Goal: Task Accomplishment & Management: Manage account settings

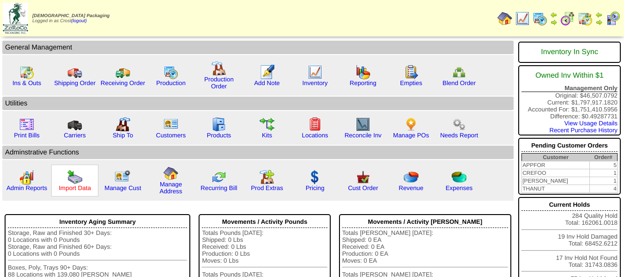
click at [87, 186] on link "Import Data" at bounding box center [75, 187] width 32 height 7
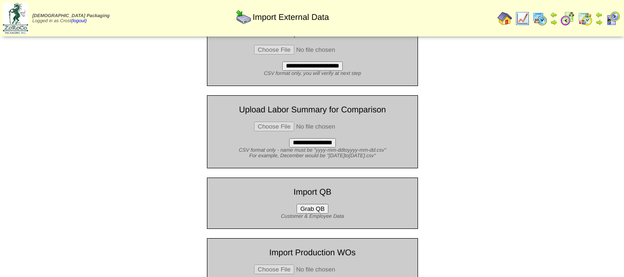
scroll to position [86, 0]
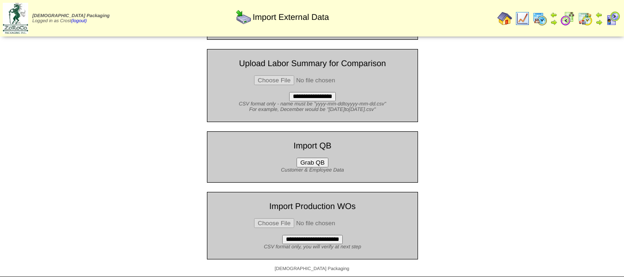
click at [288, 221] on input "file" at bounding box center [312, 223] width 117 height 10
type input "**********"
click at [324, 238] on input "**********" at bounding box center [312, 239] width 60 height 9
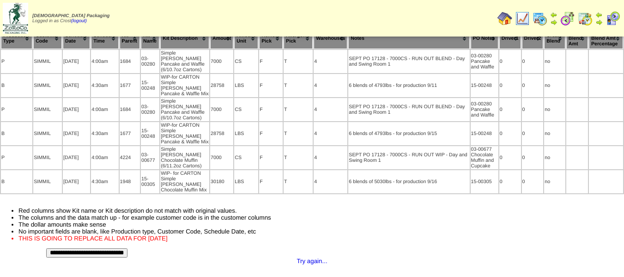
scroll to position [43, 0]
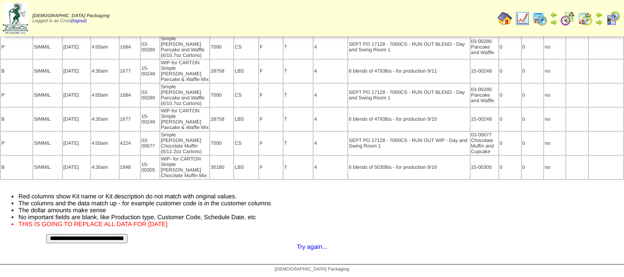
click at [127, 239] on input "**********" at bounding box center [86, 238] width 81 height 9
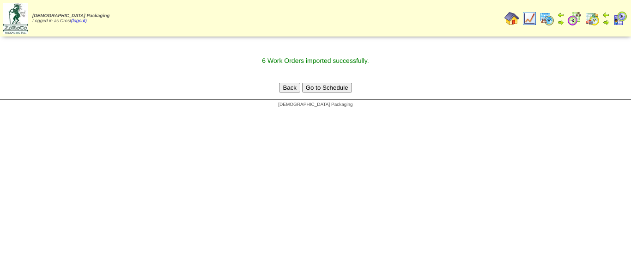
click at [546, 20] on img at bounding box center [546, 18] width 15 height 15
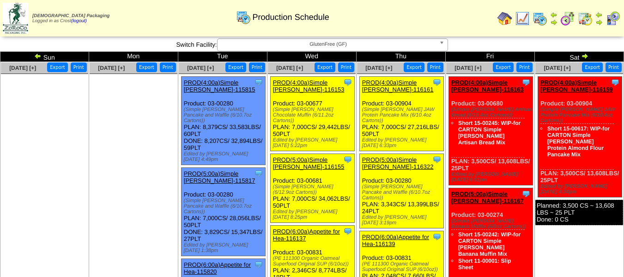
click at [584, 57] on img at bounding box center [584, 55] width 7 height 7
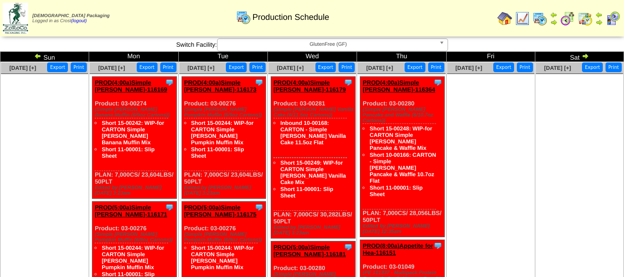
click at [566, 17] on img at bounding box center [567, 18] width 15 height 15
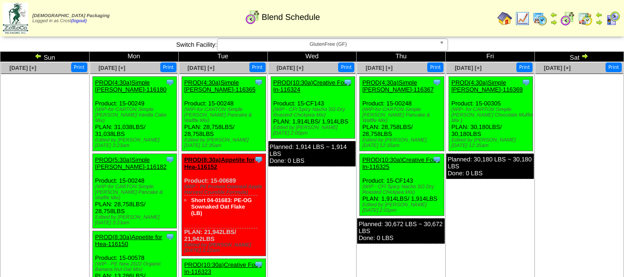
click at [536, 18] on img at bounding box center [539, 18] width 15 height 15
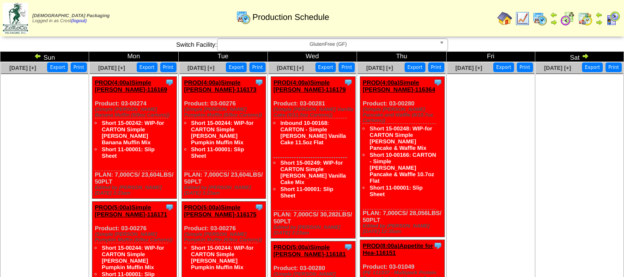
click at [508, 22] on img at bounding box center [504, 18] width 15 height 15
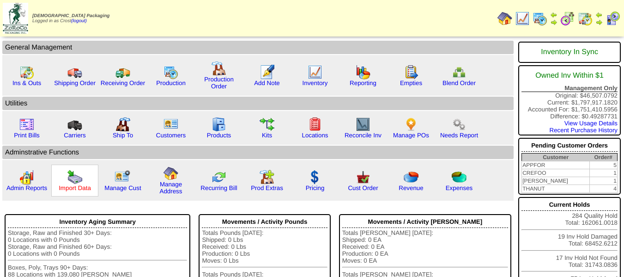
click at [74, 184] on link "Import Data" at bounding box center [75, 187] width 32 height 7
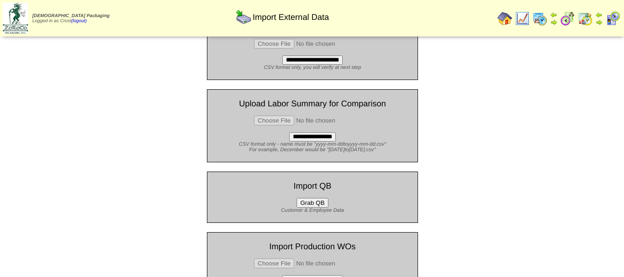
scroll to position [86, 0]
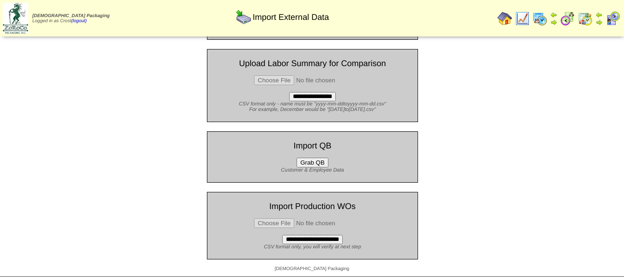
click at [278, 221] on input "file" at bounding box center [312, 223] width 117 height 10
type input "**********"
click at [329, 237] on input "**********" at bounding box center [312, 239] width 60 height 9
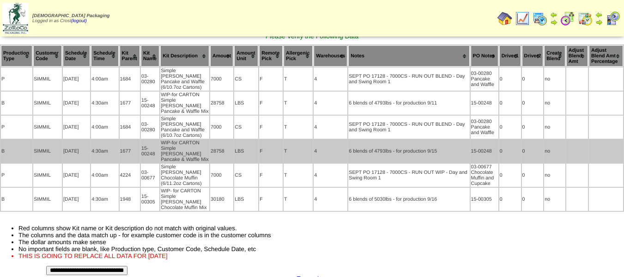
scroll to position [43, 0]
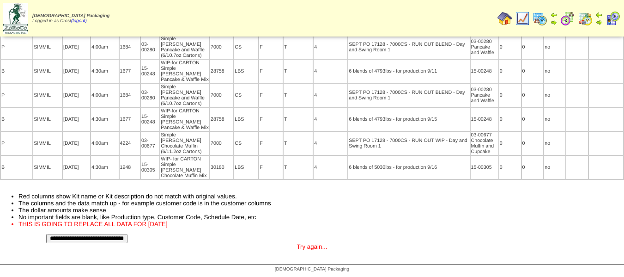
click at [309, 247] on link "Try again..." at bounding box center [311, 246] width 30 height 7
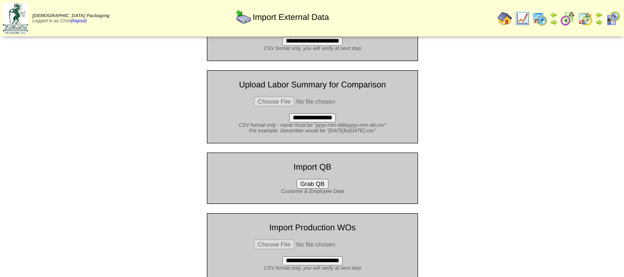
scroll to position [86, 0]
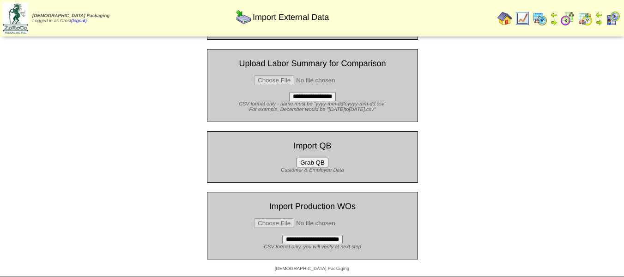
click at [286, 223] on input "file" at bounding box center [312, 223] width 117 height 10
type input "**********"
click at [315, 242] on input "**********" at bounding box center [312, 239] width 60 height 9
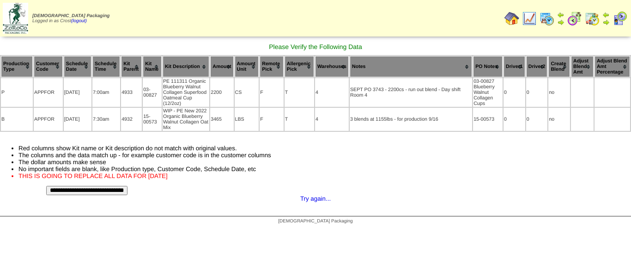
click at [127, 191] on input "**********" at bounding box center [86, 190] width 81 height 9
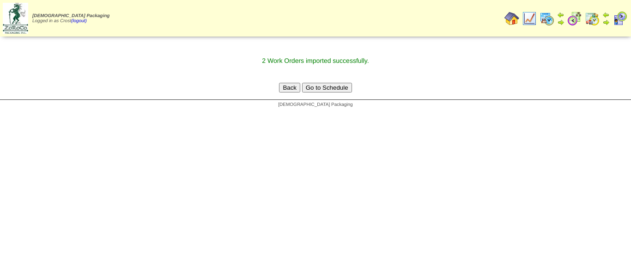
click at [546, 18] on img at bounding box center [546, 18] width 15 height 15
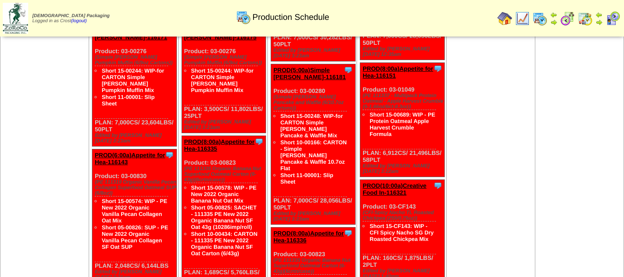
scroll to position [427, 0]
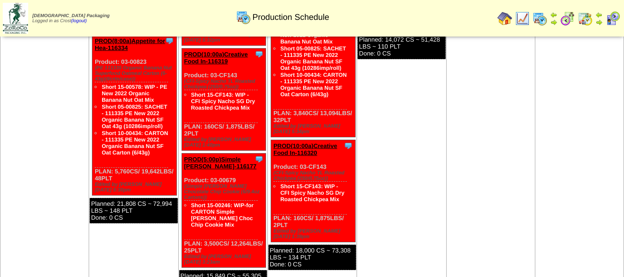
click at [540, 18] on img at bounding box center [539, 18] width 15 height 15
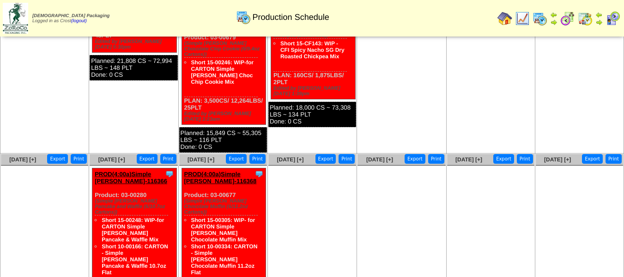
scroll to position [612, 0]
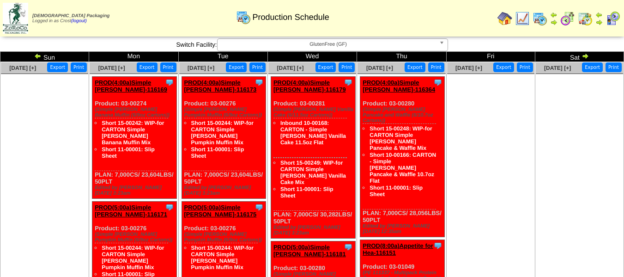
click at [570, 16] on img at bounding box center [567, 18] width 15 height 15
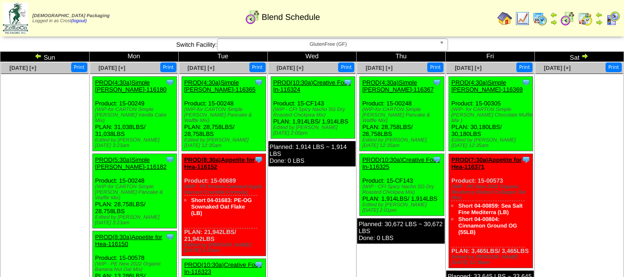
click at [506, 20] on img at bounding box center [504, 18] width 15 height 15
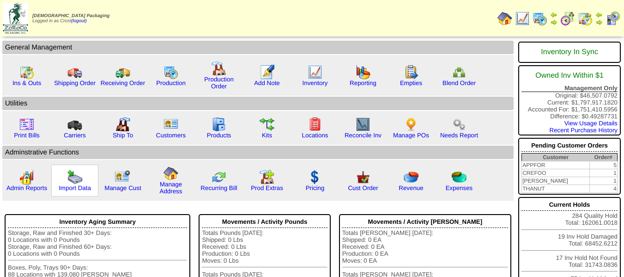
click at [65, 183] on div "Import Data" at bounding box center [74, 180] width 47 height 32
click at [68, 186] on link "Import Data" at bounding box center [75, 187] width 32 height 7
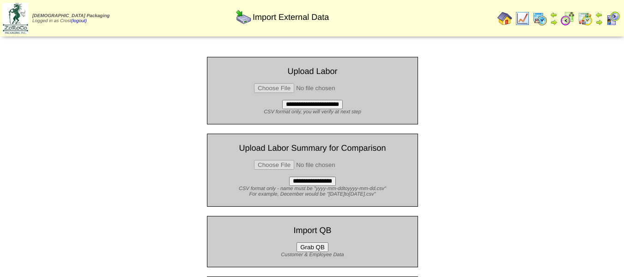
scroll to position [86, 0]
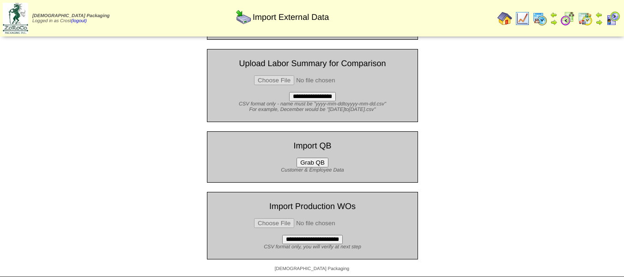
click at [282, 219] on input "file" at bounding box center [312, 223] width 117 height 10
type input "**********"
click at [331, 239] on input "**********" at bounding box center [312, 239] width 60 height 9
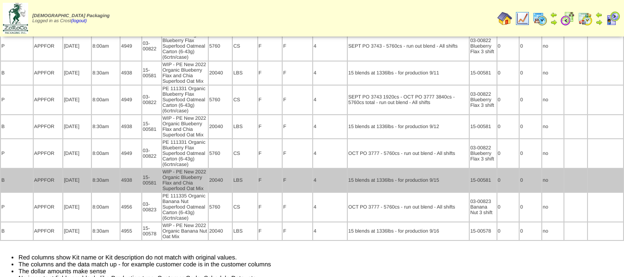
scroll to position [92, 0]
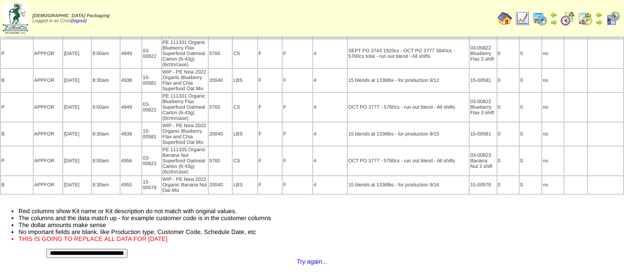
click at [127, 251] on input "**********" at bounding box center [86, 252] width 81 height 9
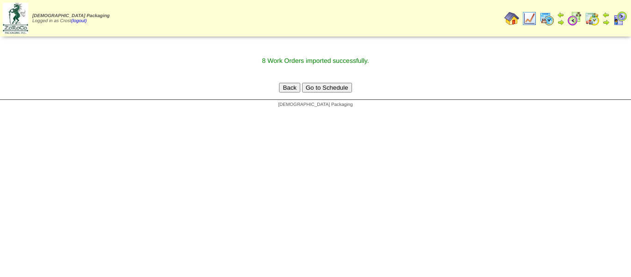
click at [547, 19] on img at bounding box center [546, 18] width 15 height 15
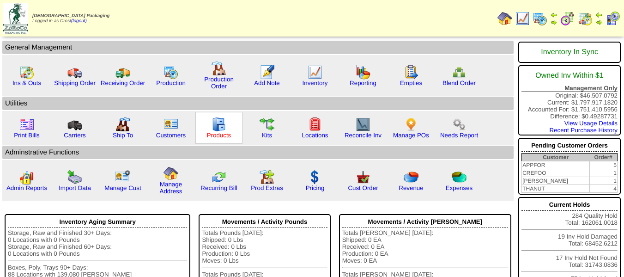
click at [223, 135] on link "Products" at bounding box center [219, 135] width 24 height 7
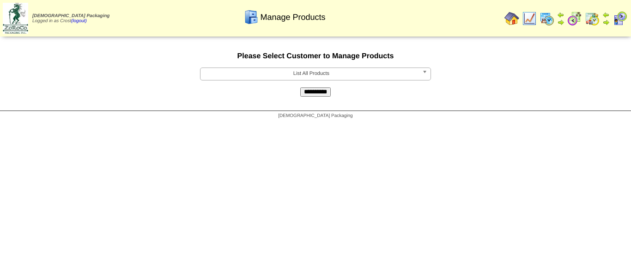
click at [271, 68] on span "List All Products" at bounding box center [311, 73] width 214 height 11
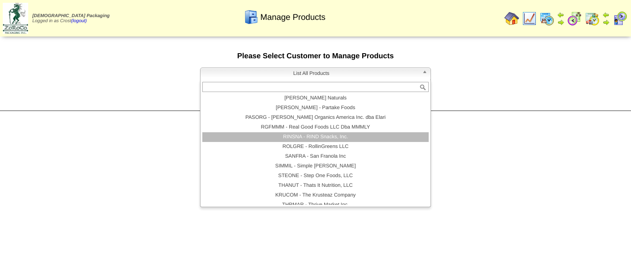
scroll to position [199, 0]
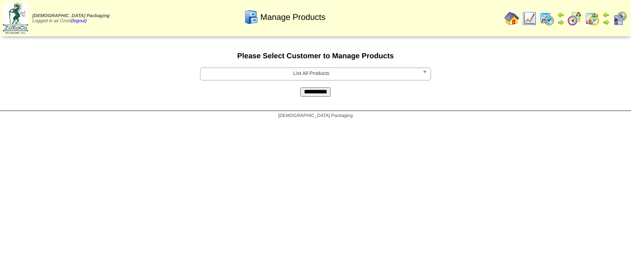
click at [287, 67] on form "**********" at bounding box center [315, 74] width 631 height 44
click at [297, 74] on span "List All Products" at bounding box center [311, 73] width 214 height 11
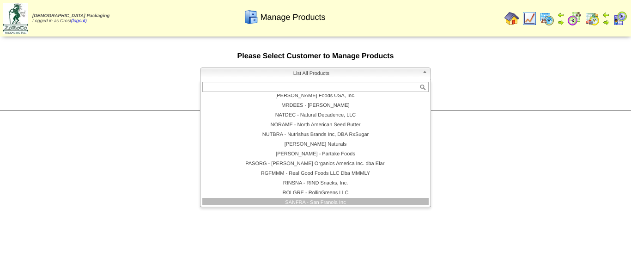
scroll to position [185, 0]
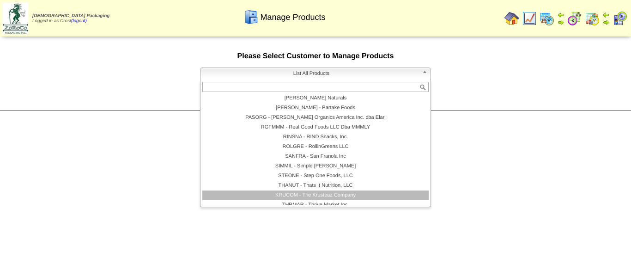
click at [297, 193] on li "KRUCOM - The Krusteaz Company" at bounding box center [315, 195] width 226 height 10
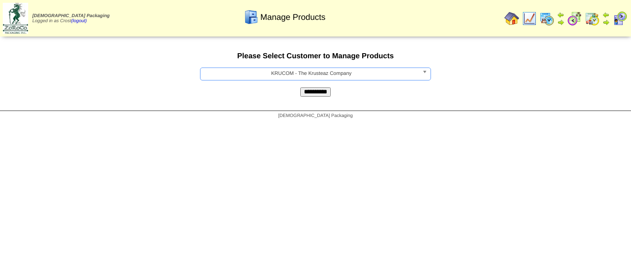
click at [312, 94] on input "**********" at bounding box center [315, 91] width 30 height 9
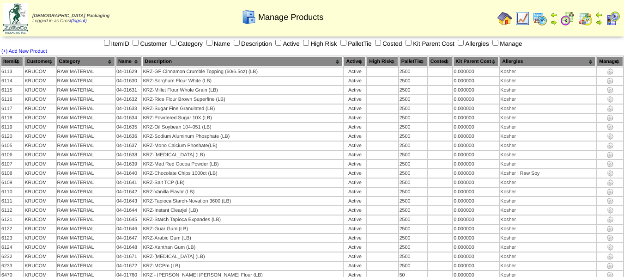
click at [86, 64] on th "Category" at bounding box center [86, 61] width 58 height 10
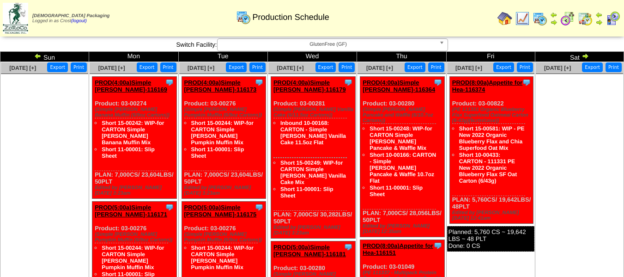
click at [570, 20] on img at bounding box center [567, 18] width 15 height 15
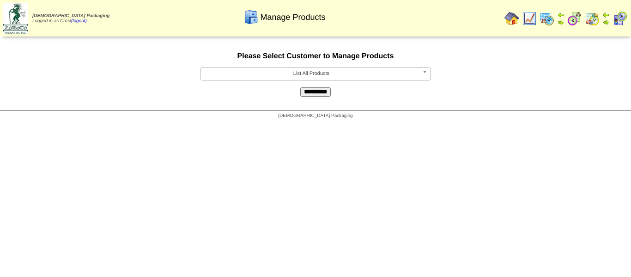
click at [318, 75] on span "List All Products" at bounding box center [311, 73] width 214 height 11
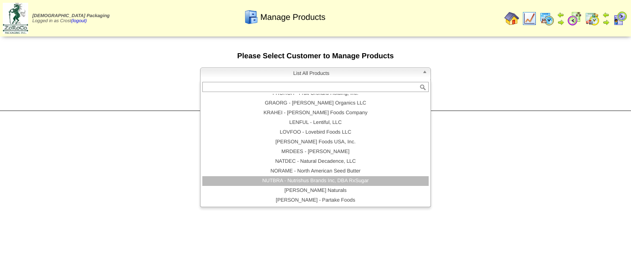
scroll to position [138, 0]
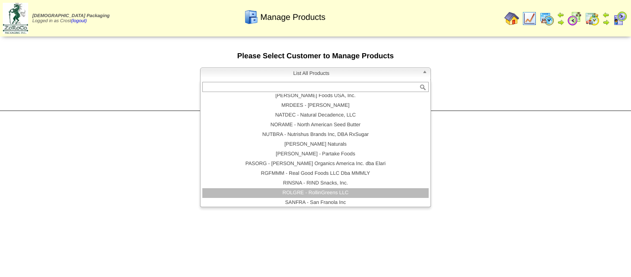
click at [315, 193] on li "ROLGRE - RollinGreens LLC" at bounding box center [315, 193] width 226 height 10
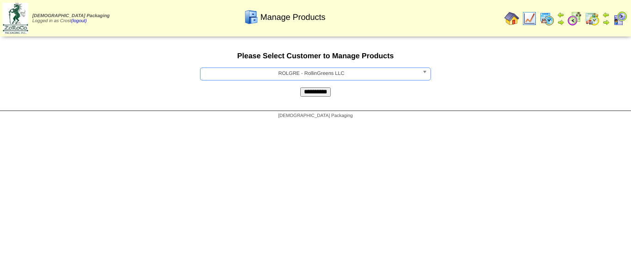
click at [308, 92] on input "**********" at bounding box center [315, 91] width 30 height 9
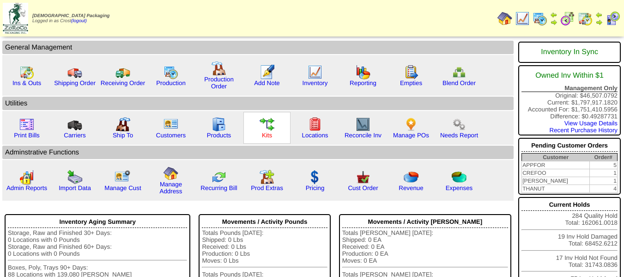
click at [268, 135] on link "Kits" at bounding box center [267, 135] width 10 height 7
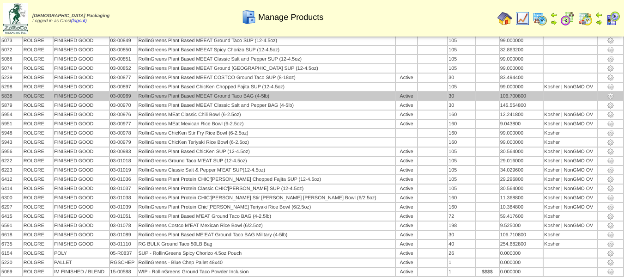
scroll to position [62, 0]
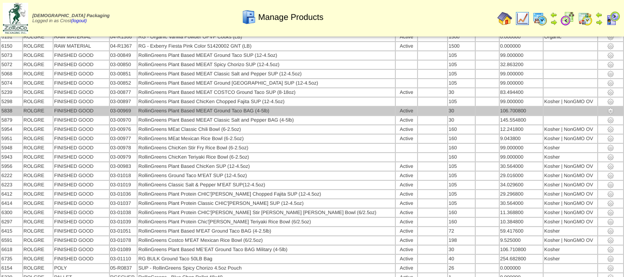
click at [607, 109] on img at bounding box center [610, 110] width 7 height 7
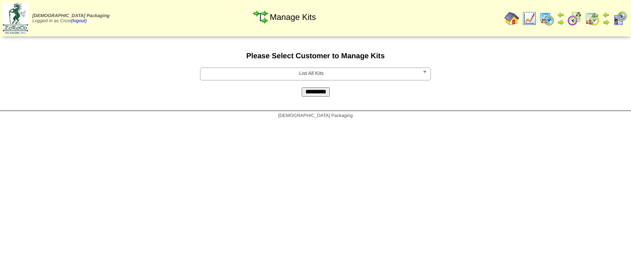
click at [281, 75] on span "List All Kits" at bounding box center [311, 73] width 214 height 11
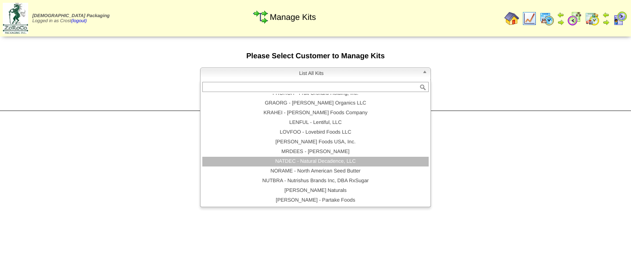
scroll to position [138, 0]
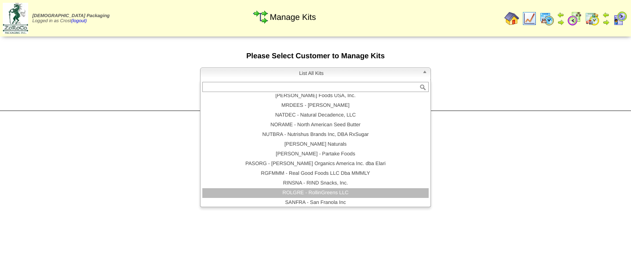
click at [312, 189] on li "ROLGRE - RollinGreens LLC" at bounding box center [315, 193] width 226 height 10
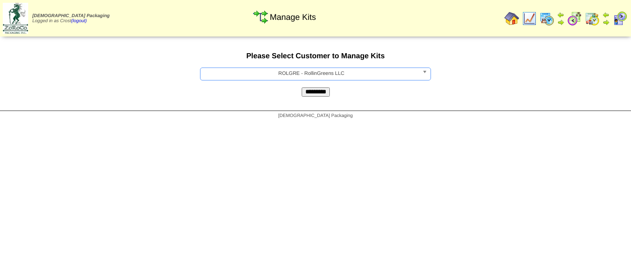
click at [312, 90] on input "*********" at bounding box center [315, 91] width 28 height 9
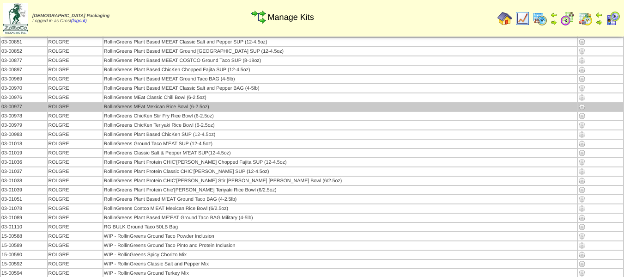
scroll to position [46, 0]
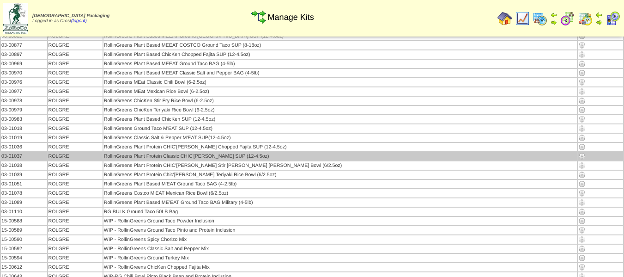
click at [578, 156] on img at bounding box center [581, 155] width 7 height 7
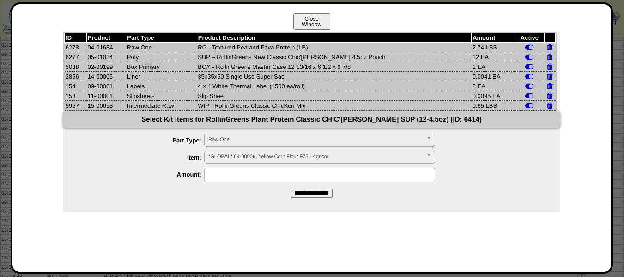
click at [322, 20] on button "Close Window" at bounding box center [311, 21] width 37 height 16
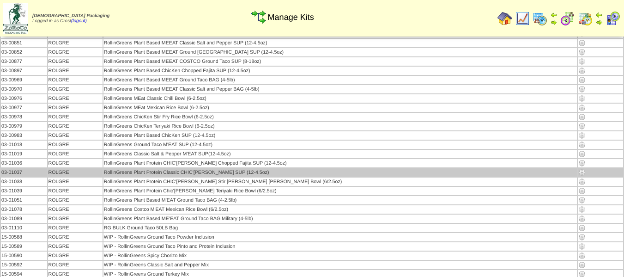
scroll to position [46, 0]
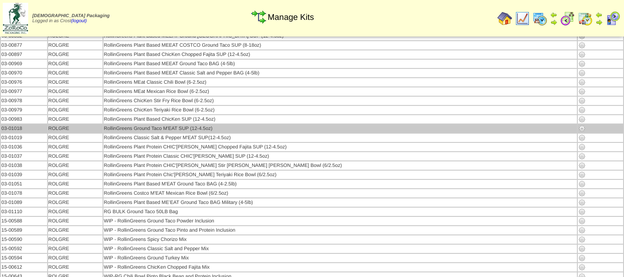
click at [578, 128] on img at bounding box center [581, 128] width 7 height 7
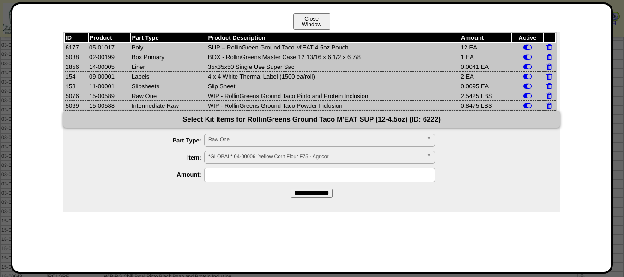
click at [302, 22] on button "Close Window" at bounding box center [311, 21] width 37 height 16
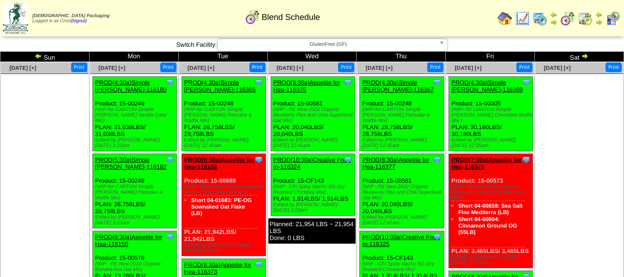
click at [34, 57] on td "Sun" at bounding box center [44, 57] width 89 height 10
click at [39, 57] on img at bounding box center [38, 55] width 7 height 7
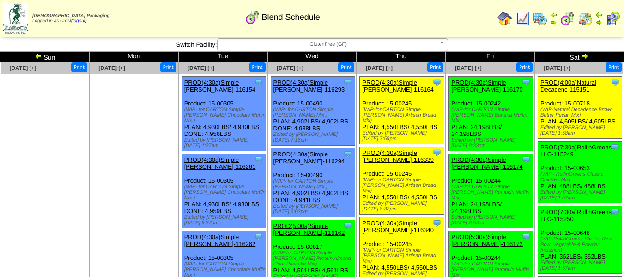
click at [40, 55] on img at bounding box center [38, 55] width 7 height 7
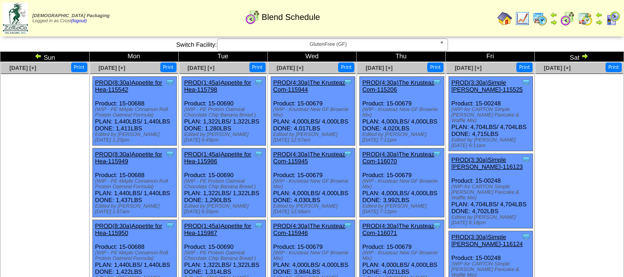
click at [37, 55] on img at bounding box center [38, 55] width 7 height 7
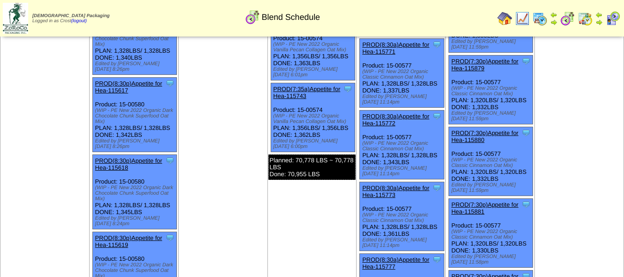
scroll to position [1754, 0]
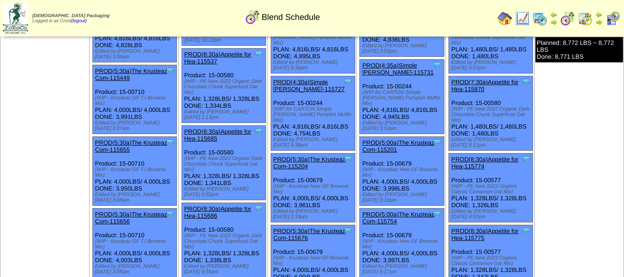
scroll to position [0, 0]
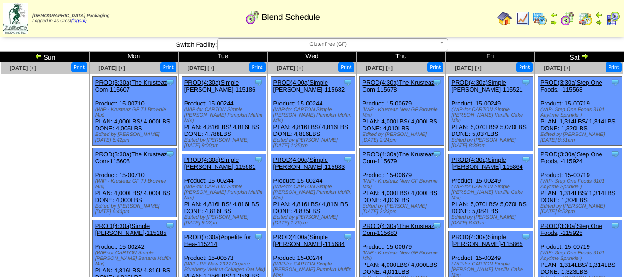
click at [40, 58] on img at bounding box center [38, 55] width 7 height 7
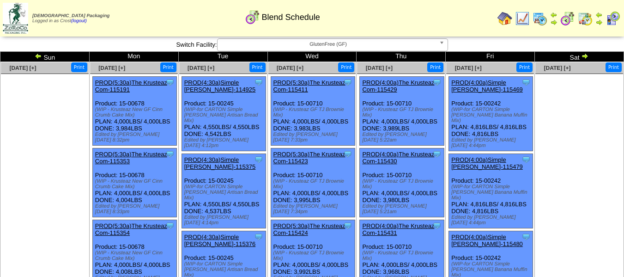
scroll to position [340, 0]
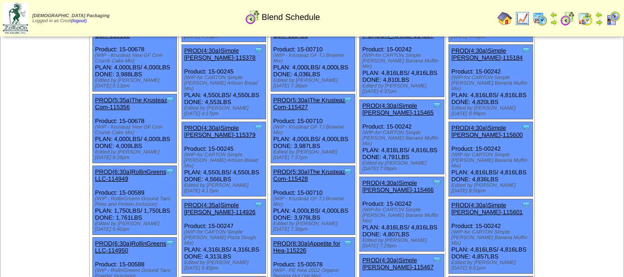
click at [128, 168] on link "PROD(6:30a)RollinGreens LLC-114949" at bounding box center [130, 175] width 71 height 14
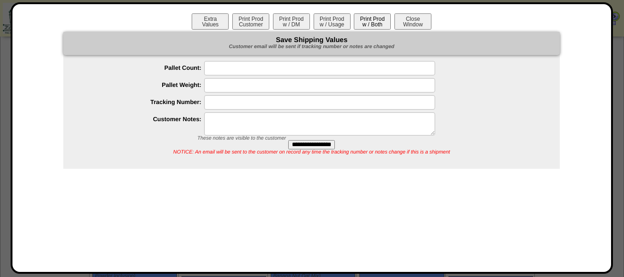
click at [377, 21] on button "Print Prod w / Both" at bounding box center [372, 21] width 37 height 16
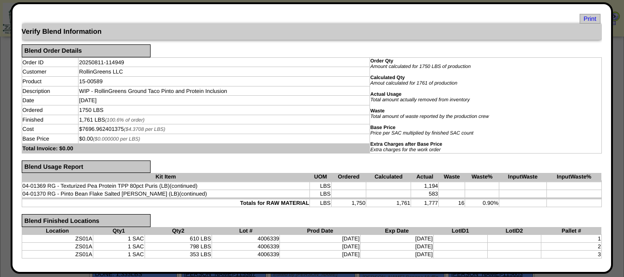
scroll to position [0, 0]
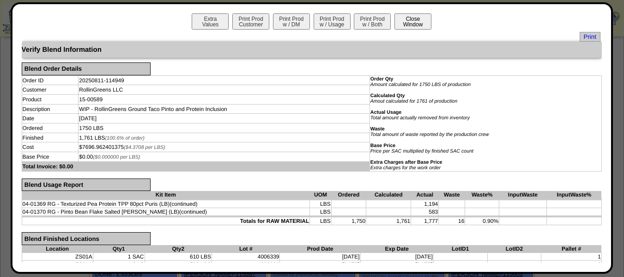
click at [415, 24] on button "Close Window" at bounding box center [412, 21] width 37 height 16
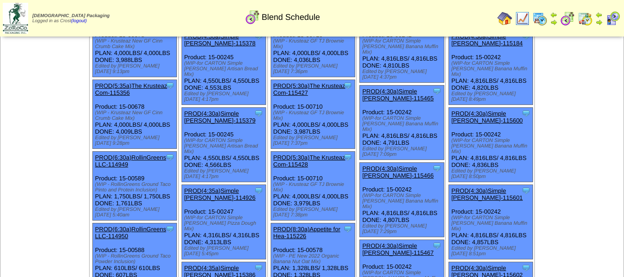
scroll to position [369, 0]
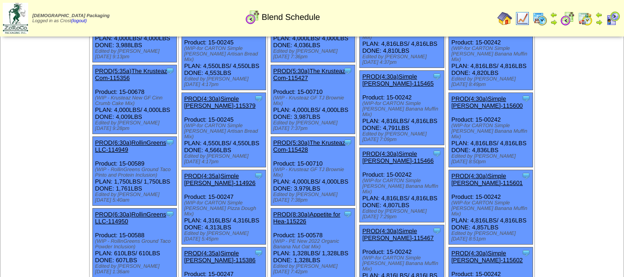
click at [121, 211] on link "PROD(6:30a)RollinGreens LLC-114950" at bounding box center [130, 218] width 71 height 14
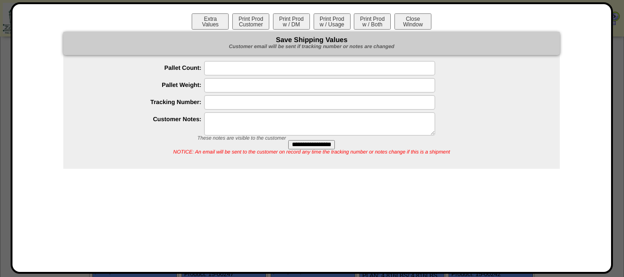
click at [363, 23] on button "Print Prod w / Both" at bounding box center [372, 21] width 37 height 16
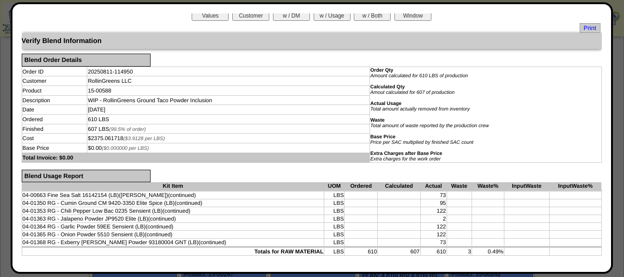
scroll to position [0, 0]
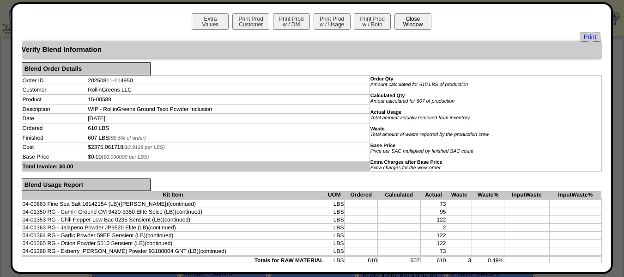
click at [407, 18] on button "Close Window" at bounding box center [412, 21] width 37 height 16
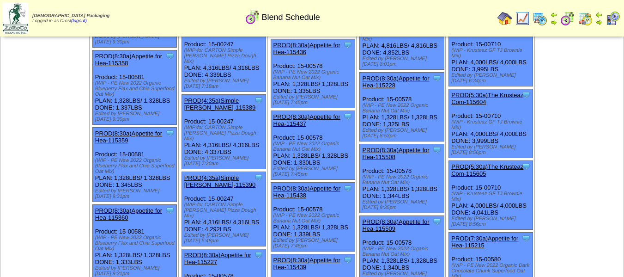
scroll to position [739, 0]
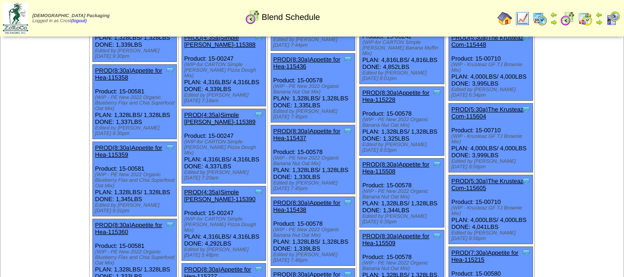
click at [29, 157] on td "[DATE] [+] Print" at bounding box center [44, 243] width 89 height 1841
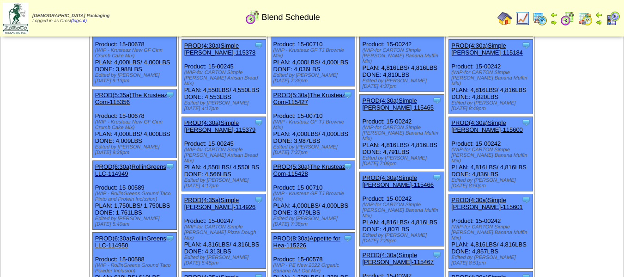
scroll to position [340, 0]
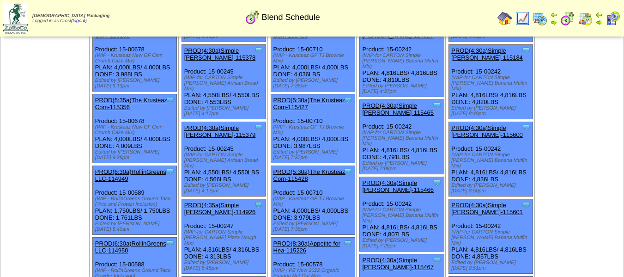
click at [121, 168] on link "PROD(6:30a)RollinGreens LLC-114949" at bounding box center [130, 175] width 71 height 14
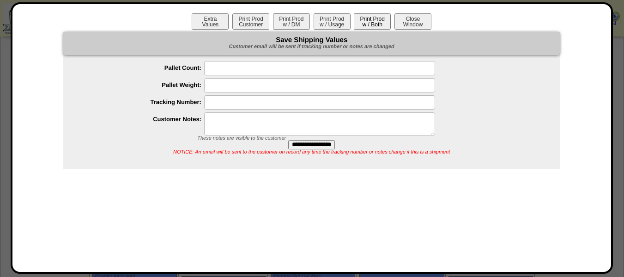
click at [371, 20] on button "Print Prod w / Both" at bounding box center [372, 21] width 37 height 16
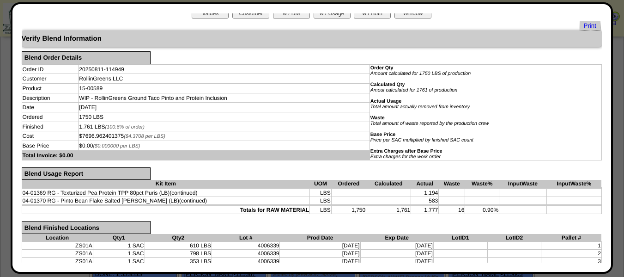
scroll to position [0, 0]
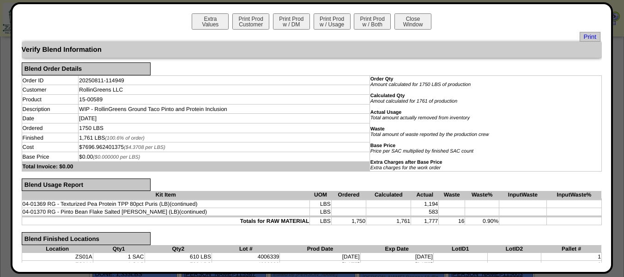
drag, startPoint x: 410, startPoint y: 26, endPoint x: 392, endPoint y: 23, distance: 18.7
click at [411, 26] on button "Close Window" at bounding box center [412, 21] width 37 height 16
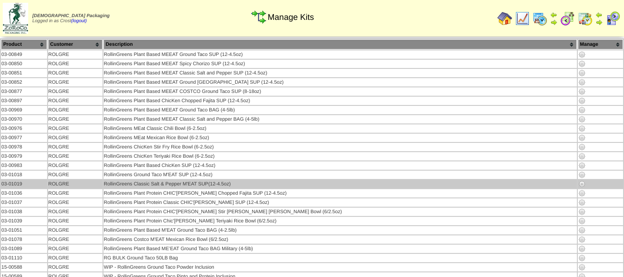
click at [578, 184] on img at bounding box center [581, 183] width 7 height 7
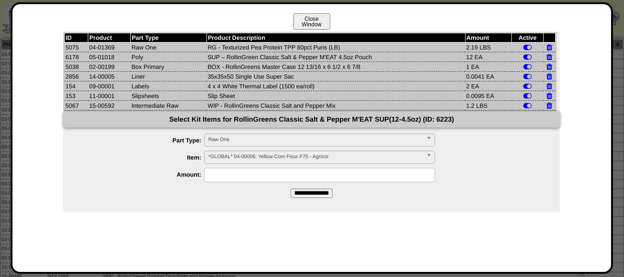
click at [303, 21] on button "Close Window" at bounding box center [311, 21] width 37 height 16
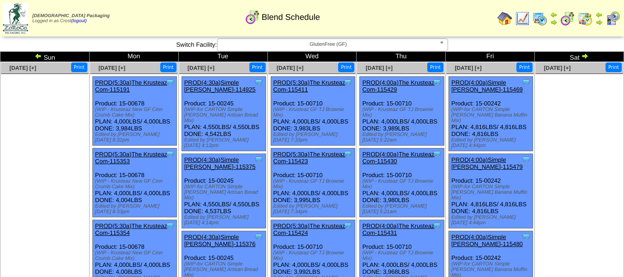
click at [36, 57] on img at bounding box center [38, 55] width 7 height 7
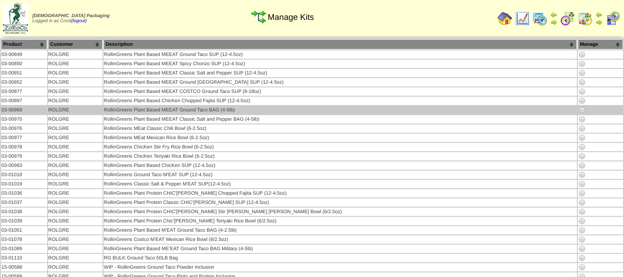
click at [578, 111] on img at bounding box center [581, 109] width 7 height 7
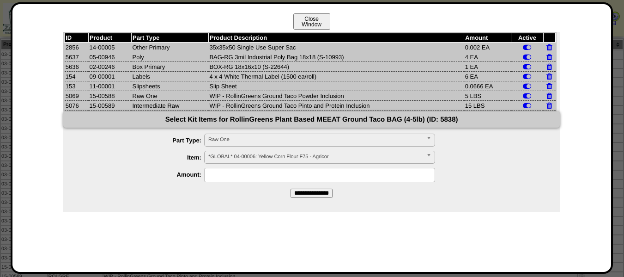
click at [304, 26] on button "Close Window" at bounding box center [311, 21] width 37 height 16
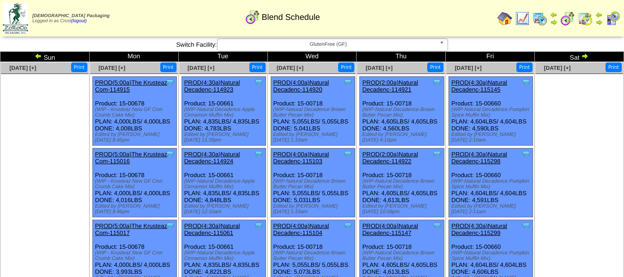
click at [587, 54] on img at bounding box center [584, 55] width 7 height 7
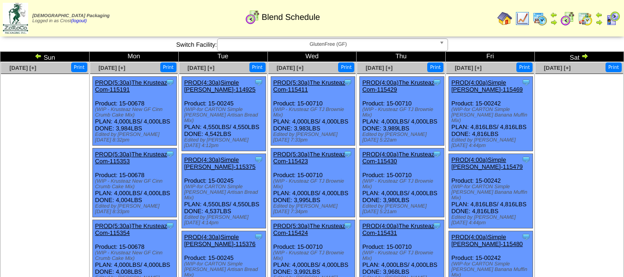
click at [562, 138] on ul at bounding box center [579, 143] width 88 height 138
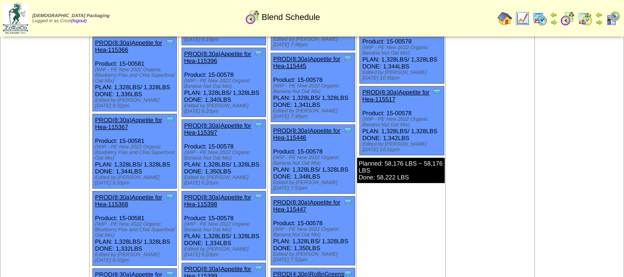
scroll to position [1385, 0]
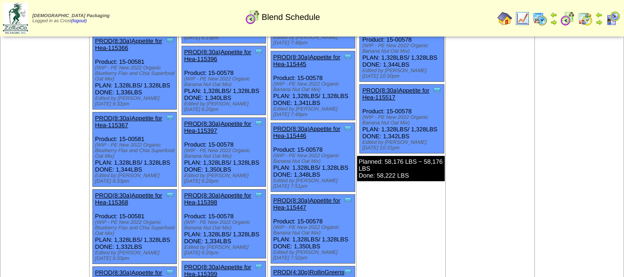
click at [300, 268] on link "PROD(4:30p)RollinGreens LLC-115248" at bounding box center [308, 275] width 71 height 14
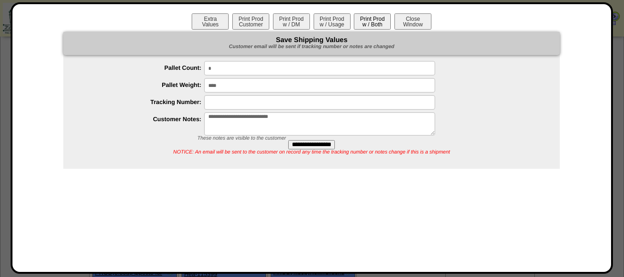
click at [372, 17] on button "Print Prod w / Both" at bounding box center [372, 21] width 37 height 16
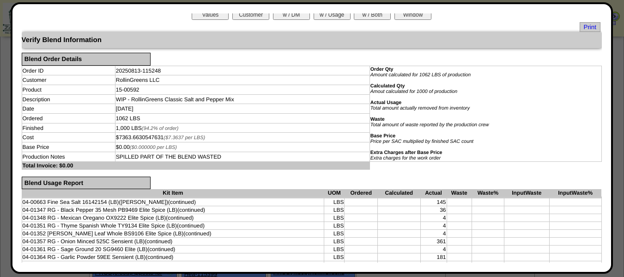
scroll to position [0, 0]
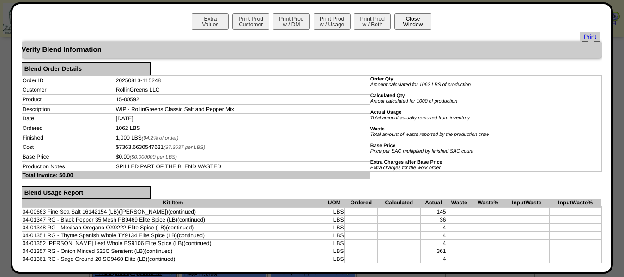
click at [415, 21] on button "Close Window" at bounding box center [412, 21] width 37 height 16
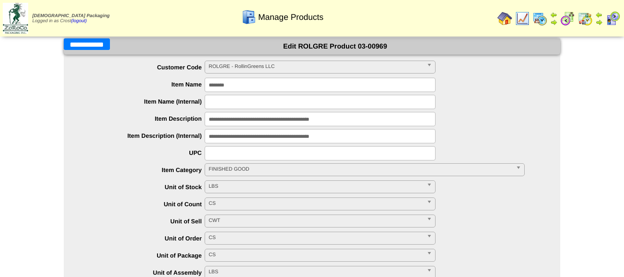
click at [85, 45] on input "**********" at bounding box center [87, 44] width 46 height 12
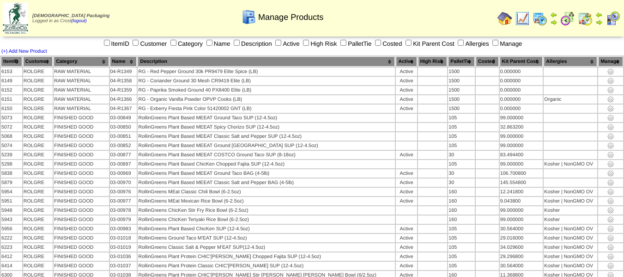
scroll to position [103, 0]
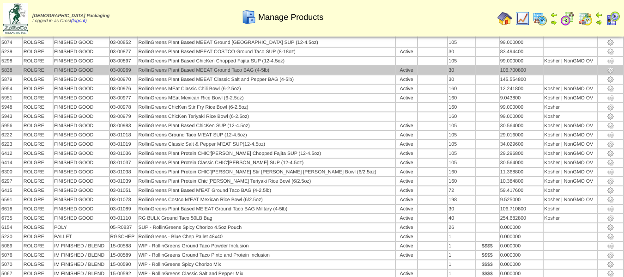
click at [607, 68] on img at bounding box center [610, 69] width 7 height 7
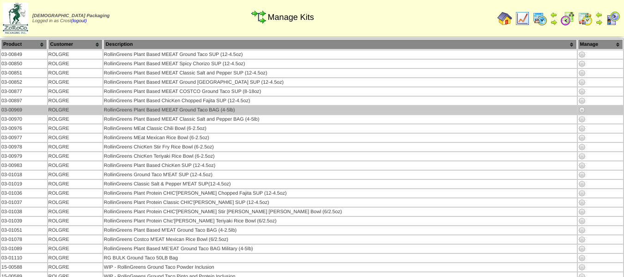
click at [578, 109] on img at bounding box center [581, 109] width 7 height 7
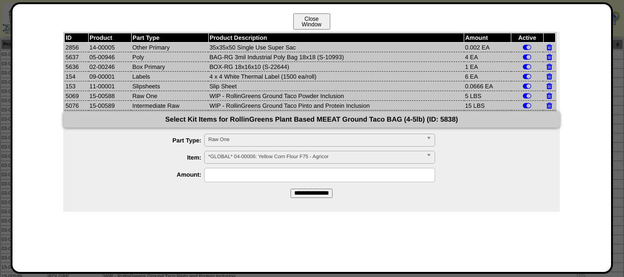
click at [299, 18] on button "Close Window" at bounding box center [311, 21] width 37 height 16
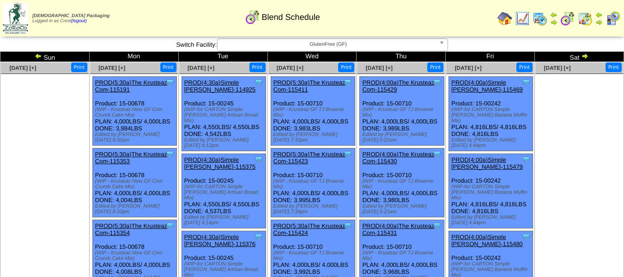
click at [36, 54] on img at bounding box center [38, 55] width 7 height 7
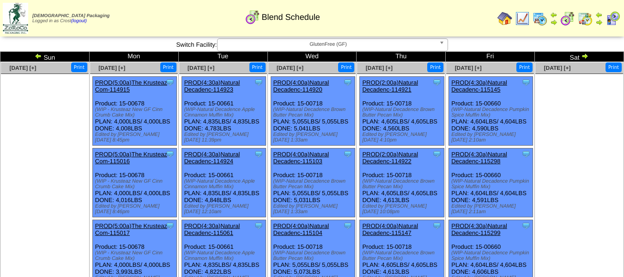
click at [586, 57] on img at bounding box center [584, 55] width 7 height 7
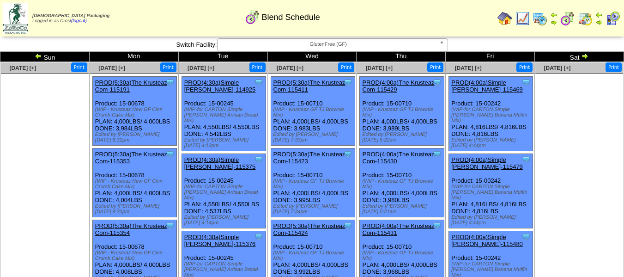
click at [544, 18] on img at bounding box center [539, 18] width 15 height 15
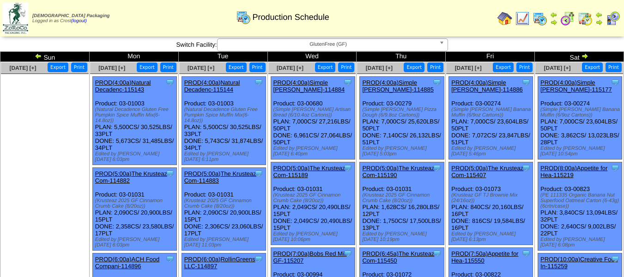
click at [36, 55] on img at bounding box center [38, 55] width 7 height 7
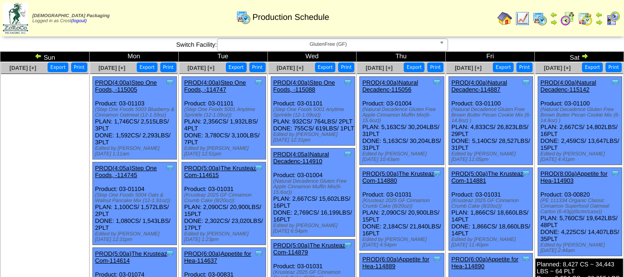
click at [36, 54] on img at bounding box center [38, 55] width 7 height 7
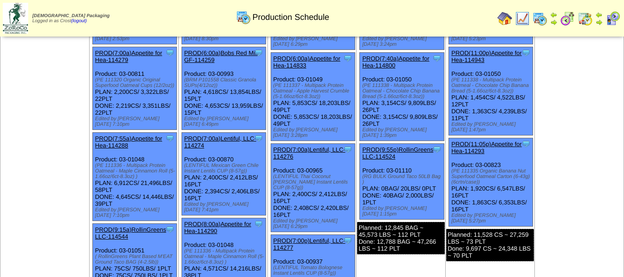
scroll to position [277, 0]
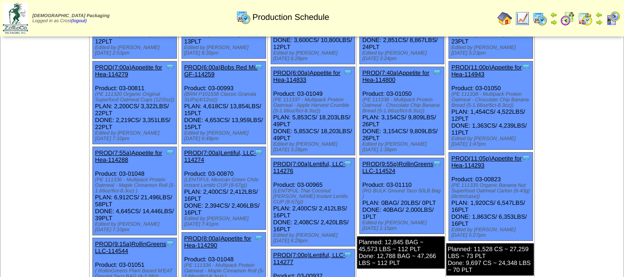
click at [568, 16] on img at bounding box center [567, 18] width 15 height 15
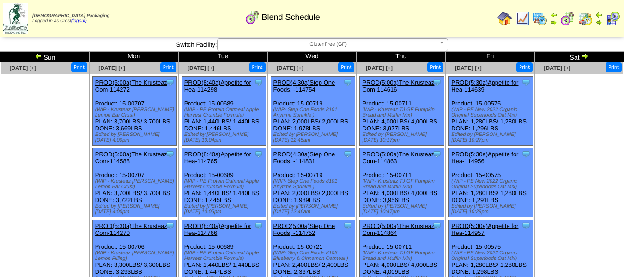
click at [40, 56] on img at bounding box center [38, 55] width 7 height 7
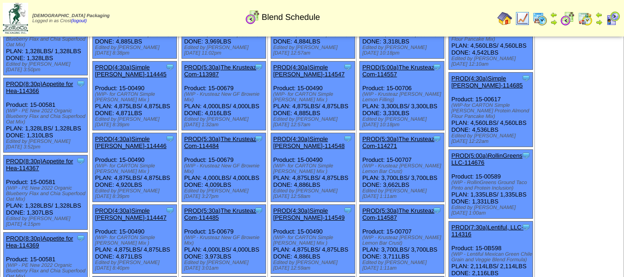
scroll to position [231, 0]
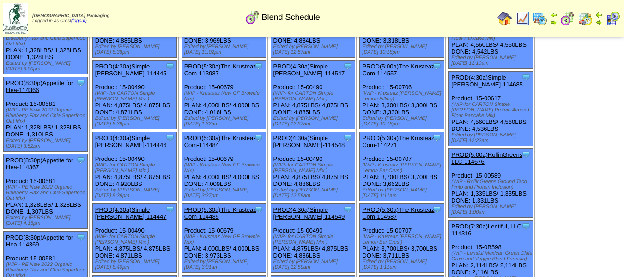
click at [487, 151] on link "PROD(5:00a)RollinGreens LLC-114676" at bounding box center [486, 158] width 71 height 14
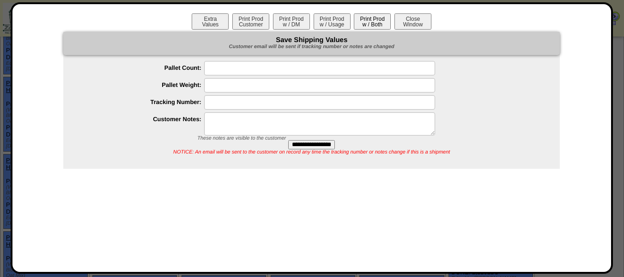
click at [365, 21] on button "Print Prod w / Both" at bounding box center [372, 21] width 37 height 16
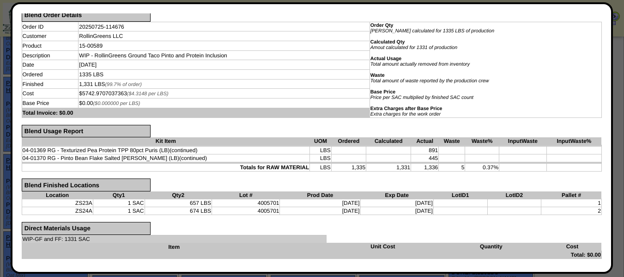
scroll to position [0, 0]
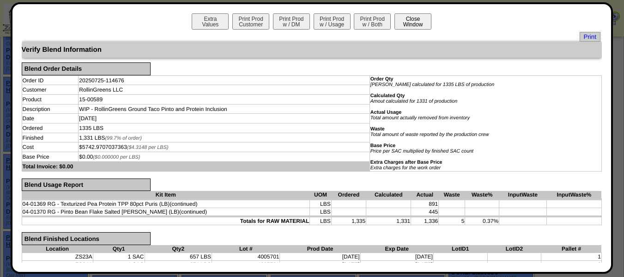
click at [414, 20] on button "Close Window" at bounding box center [412, 21] width 37 height 16
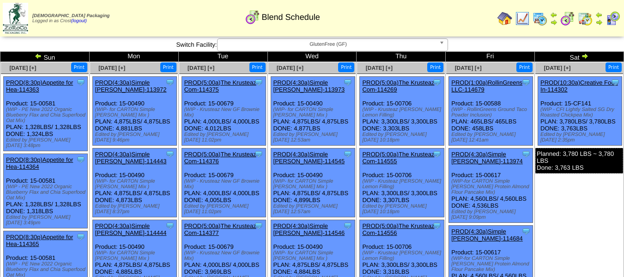
click at [495, 80] on link "PROD(1:00a)RollinGreens LLC-114679" at bounding box center [486, 86] width 71 height 14
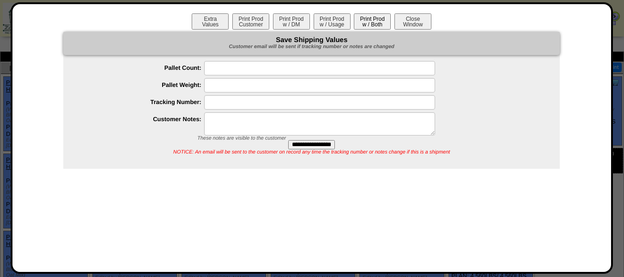
click at [373, 18] on button "Print Prod w / Both" at bounding box center [372, 21] width 37 height 16
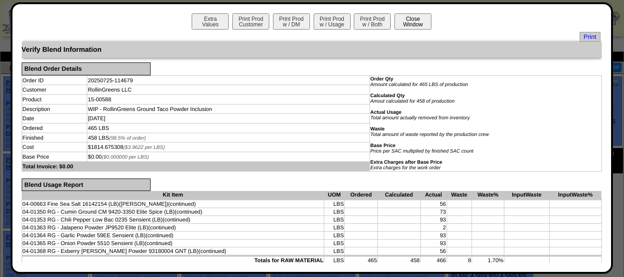
click at [398, 21] on button "Close Window" at bounding box center [412, 21] width 37 height 16
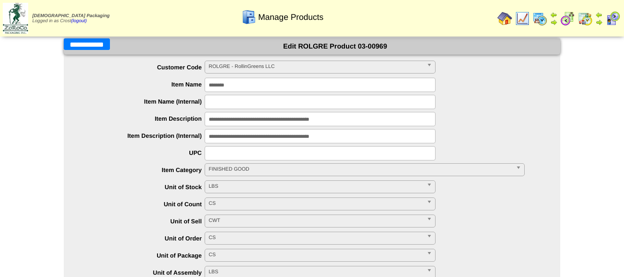
click at [82, 44] on input "**********" at bounding box center [87, 44] width 46 height 12
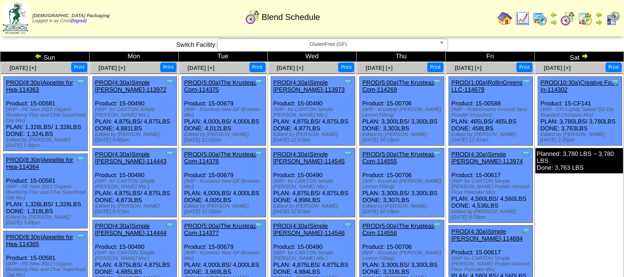
click at [508, 23] on img at bounding box center [504, 18] width 15 height 15
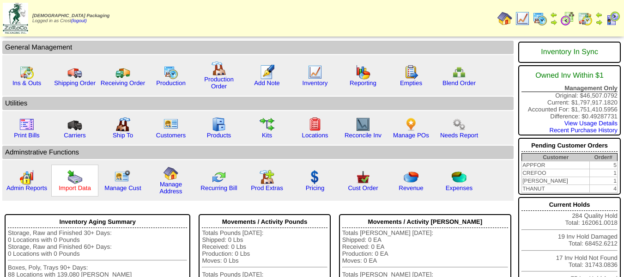
click at [72, 189] on link "Import Data" at bounding box center [75, 187] width 32 height 7
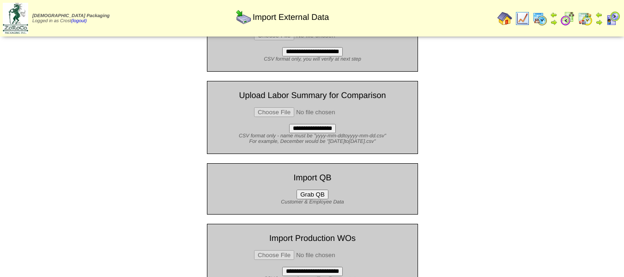
scroll to position [86, 0]
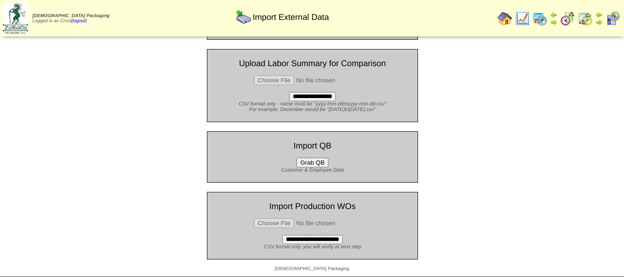
click at [286, 223] on input "file" at bounding box center [312, 223] width 117 height 10
type input "**********"
click at [332, 241] on input "**********" at bounding box center [312, 239] width 60 height 9
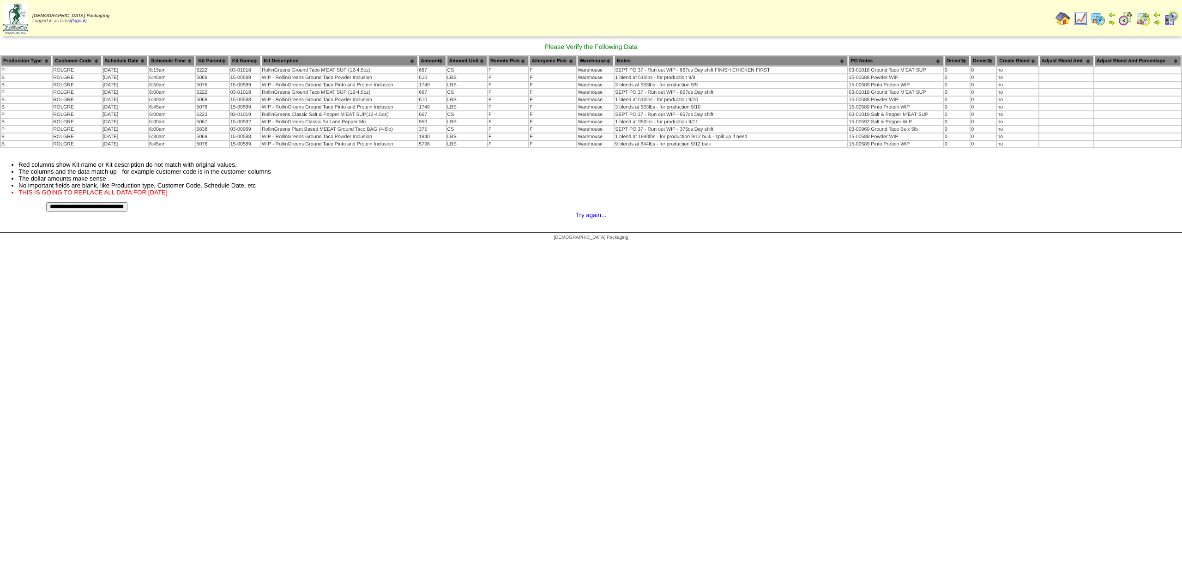
click at [127, 207] on input "**********" at bounding box center [86, 206] width 81 height 9
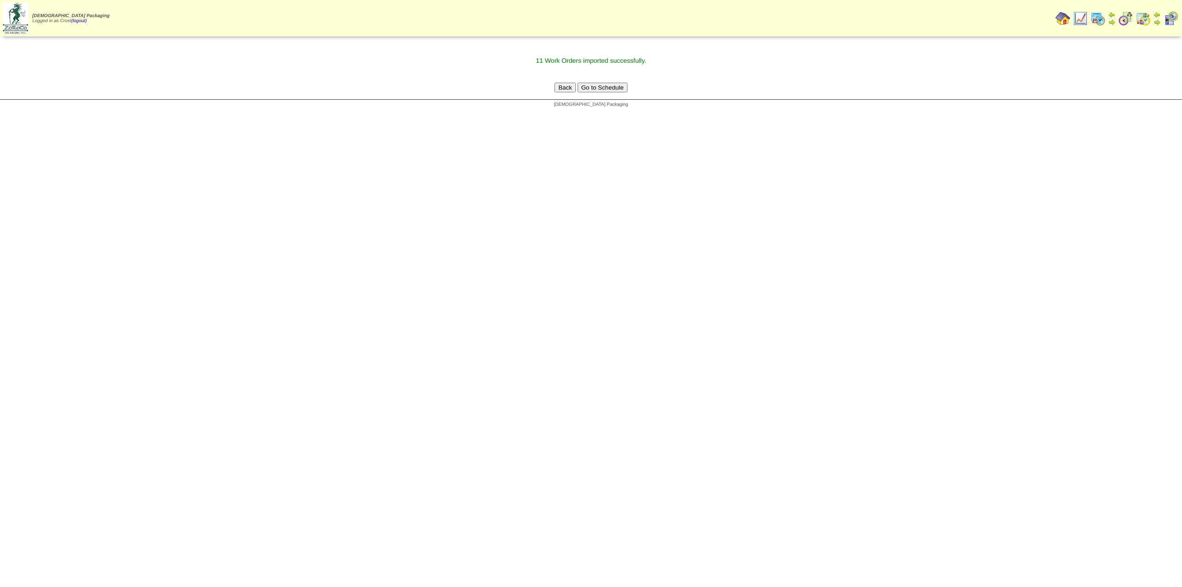
click at [621, 87] on button "Go to Schedule" at bounding box center [603, 88] width 50 height 10
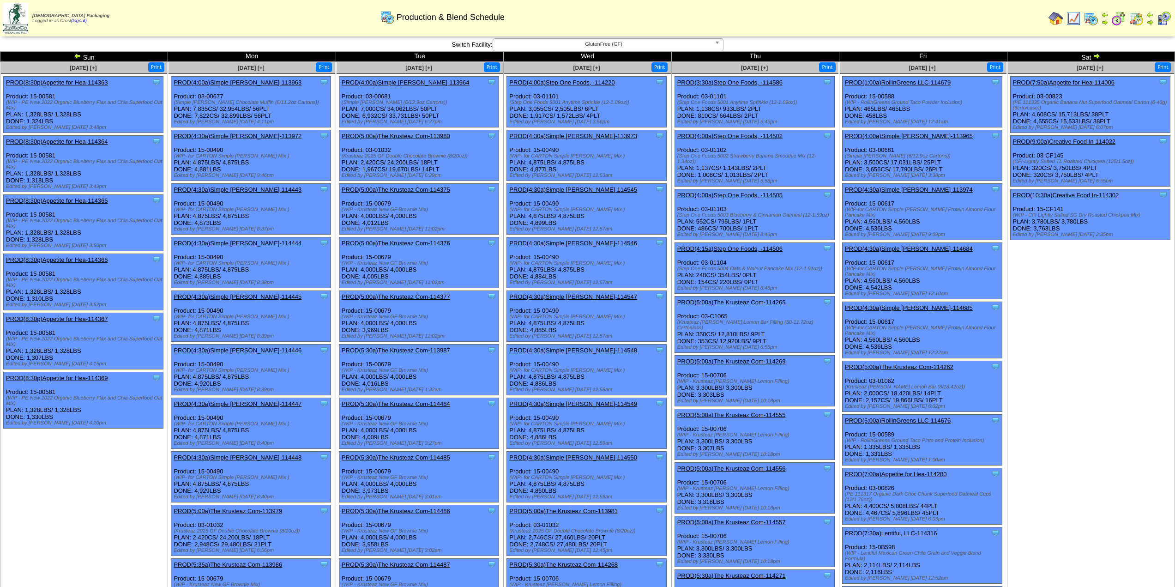
click at [1097, 58] on img at bounding box center [1096, 55] width 7 height 7
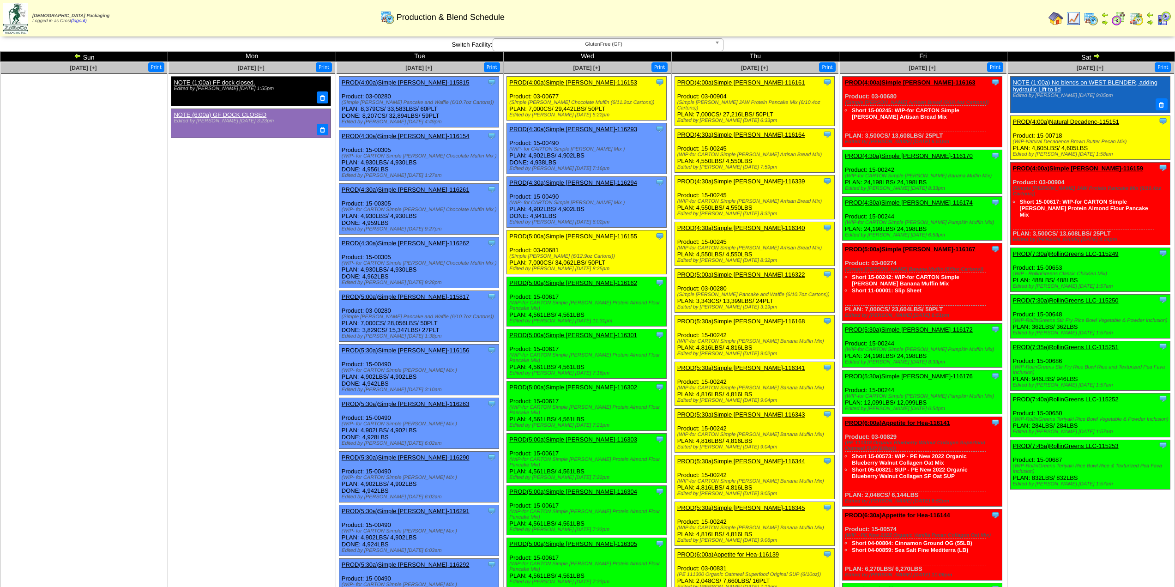
click at [1097, 56] on img at bounding box center [1096, 55] width 7 height 7
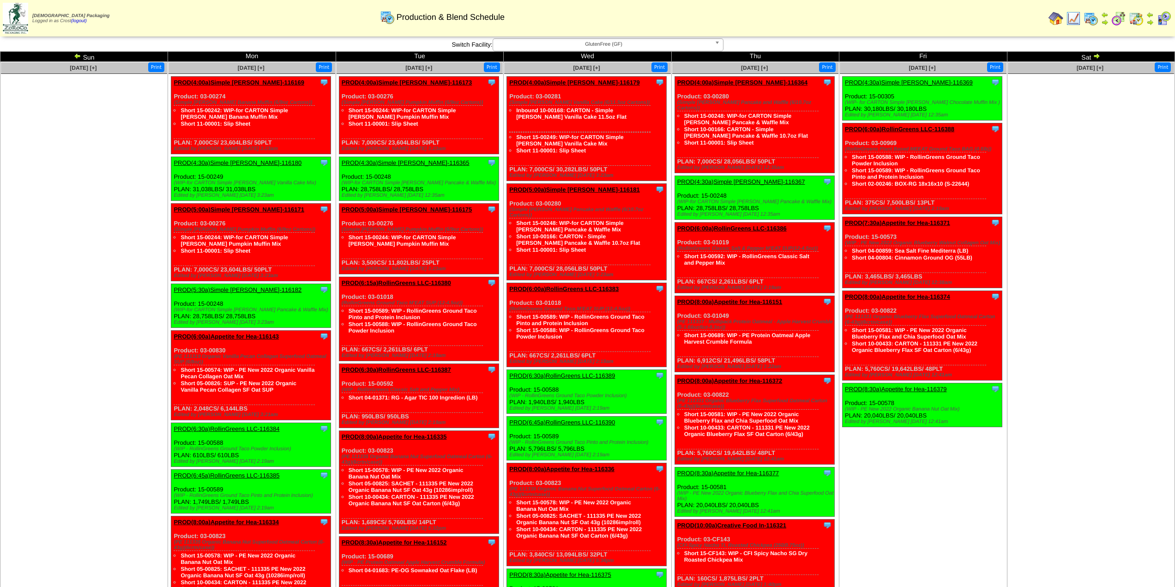
click at [1090, 18] on img at bounding box center [1091, 18] width 15 height 15
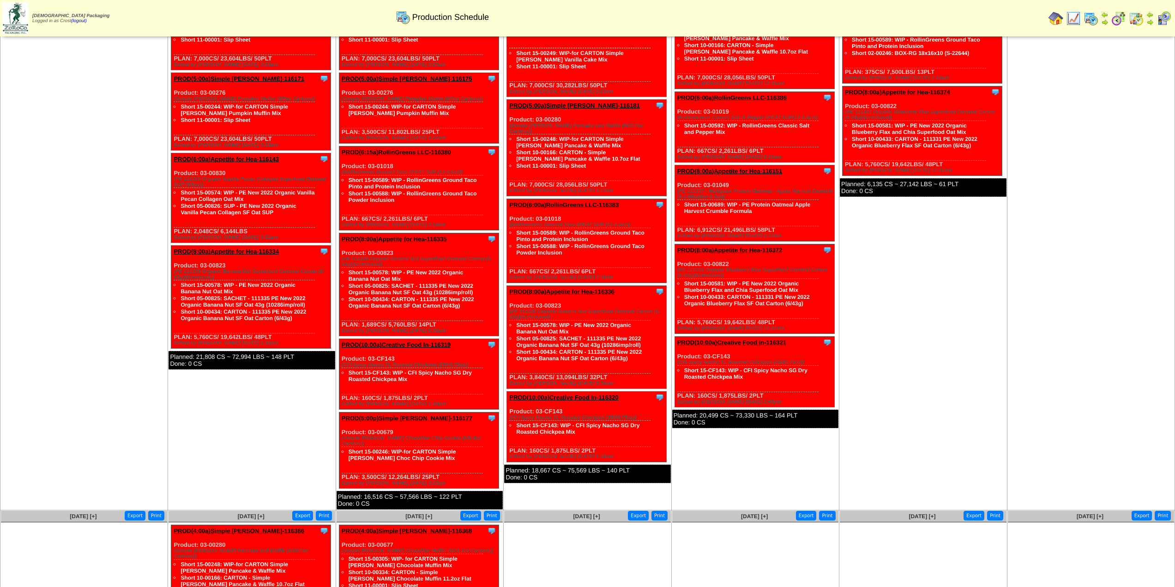
scroll to position [4, 0]
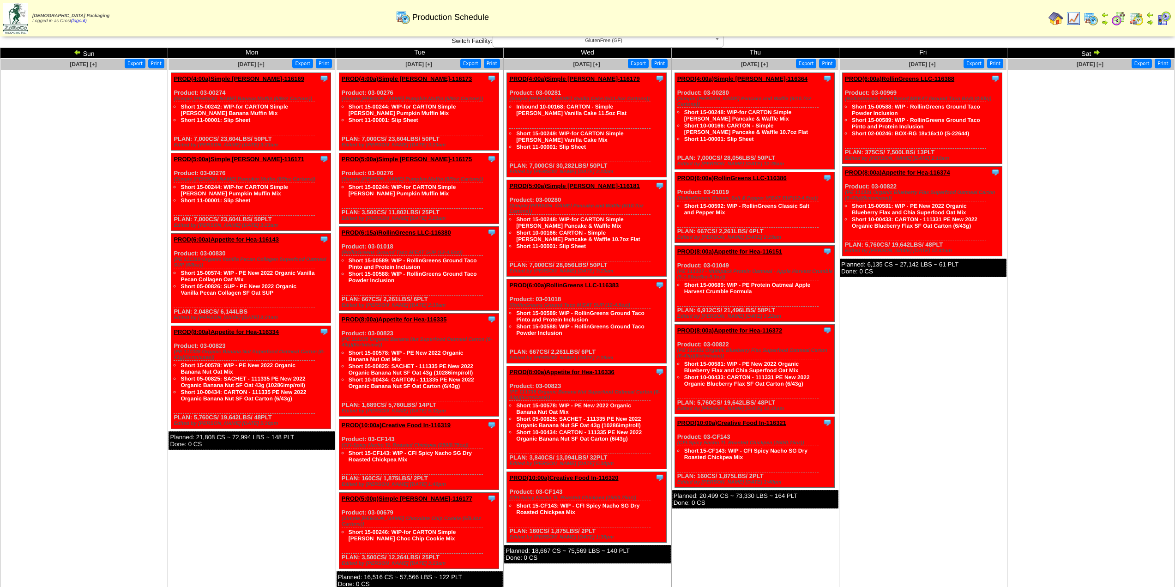
click at [397, 230] on link "PROD(6:15a)RollinGreens LLC-116380" at bounding box center [396, 232] width 109 height 7
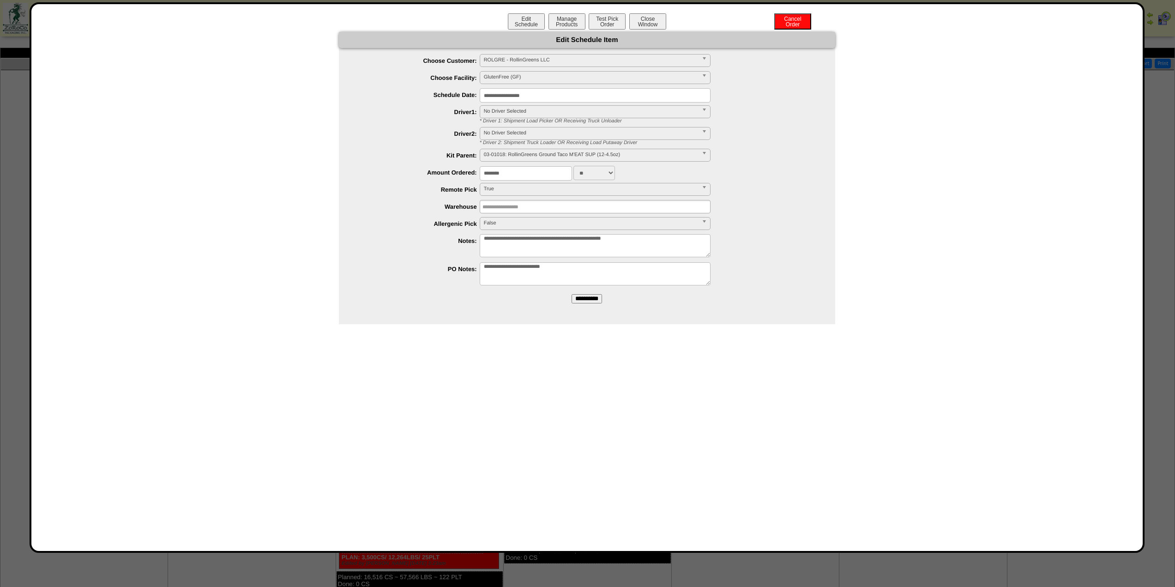
click at [527, 94] on input "**********" at bounding box center [595, 95] width 231 height 14
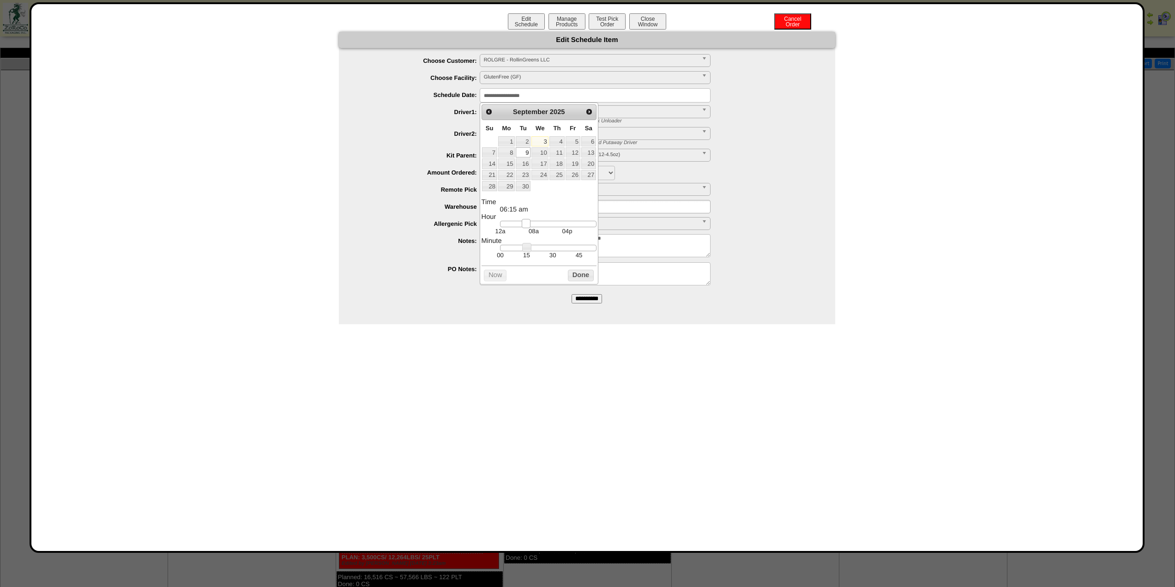
click at [527, 223] on link at bounding box center [526, 223] width 9 height 9
type input "**********"
drag, startPoint x: 527, startPoint y: 255, endPoint x: 501, endPoint y: 253, distance: 25.9
click at [501, 252] on link at bounding box center [500, 247] width 9 height 9
click at [575, 278] on button "Done" at bounding box center [581, 276] width 26 height 12
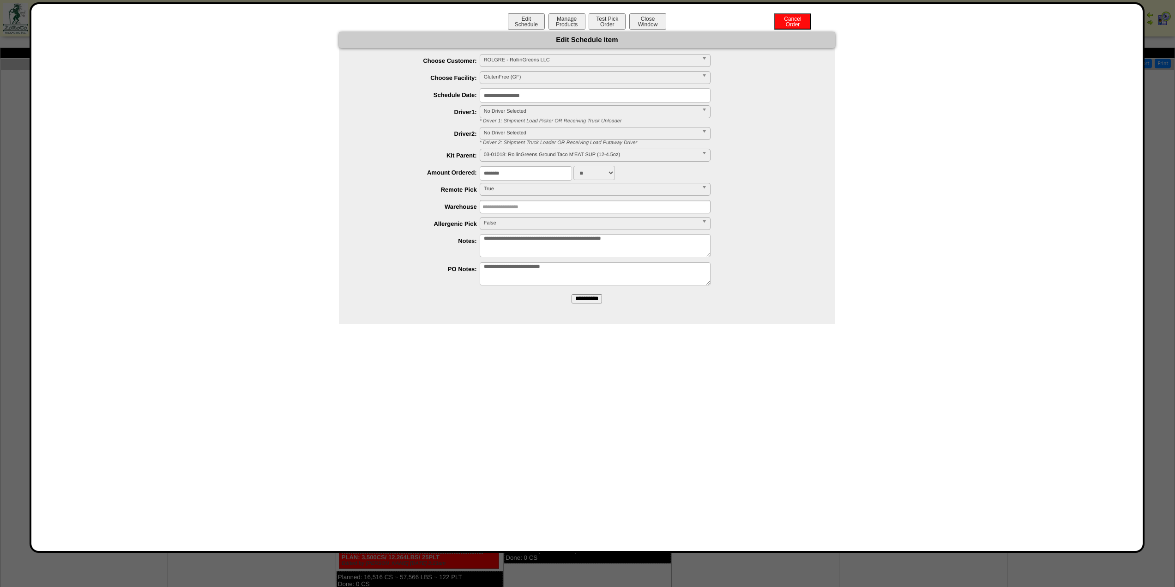
click at [579, 304] on form "**********" at bounding box center [587, 171] width 496 height 278
click at [579, 301] on input "**********" at bounding box center [587, 298] width 30 height 9
click at [504, 210] on input "text" at bounding box center [511, 207] width 59 height 12
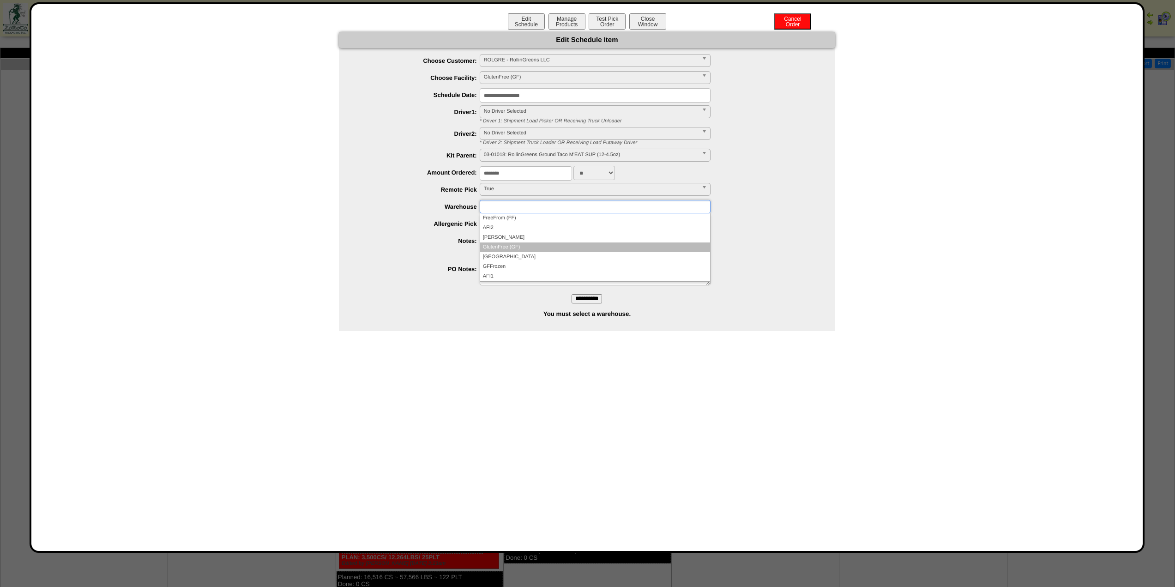
click at [496, 249] on li "GlutenFree (GF)" at bounding box center [595, 247] width 230 height 10
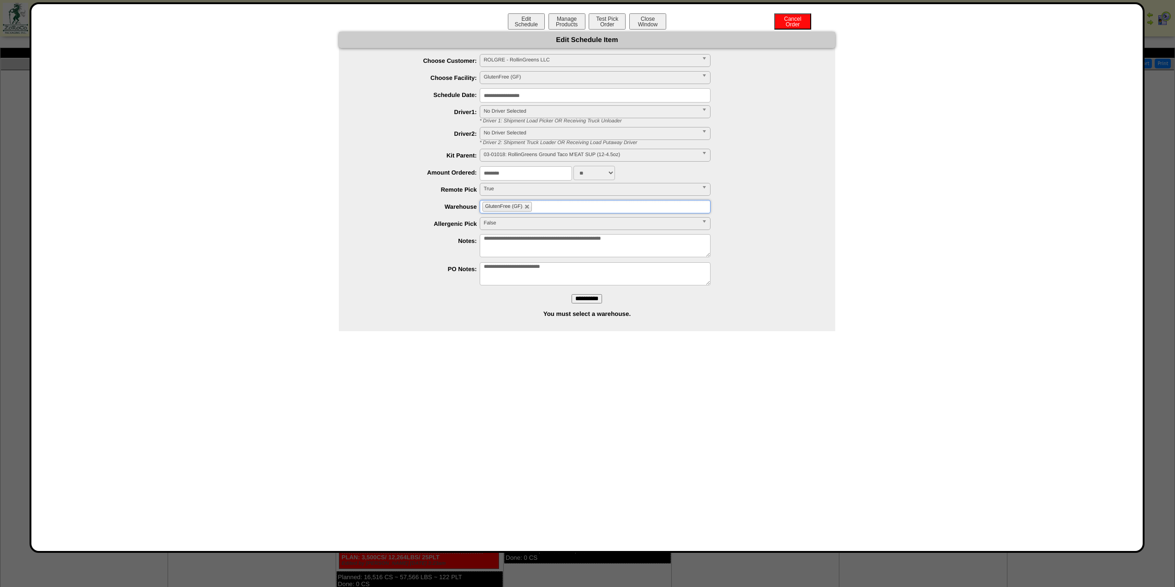
click at [585, 295] on input "**********" at bounding box center [587, 298] width 30 height 9
click at [655, 22] on button "Close Window" at bounding box center [647, 21] width 37 height 16
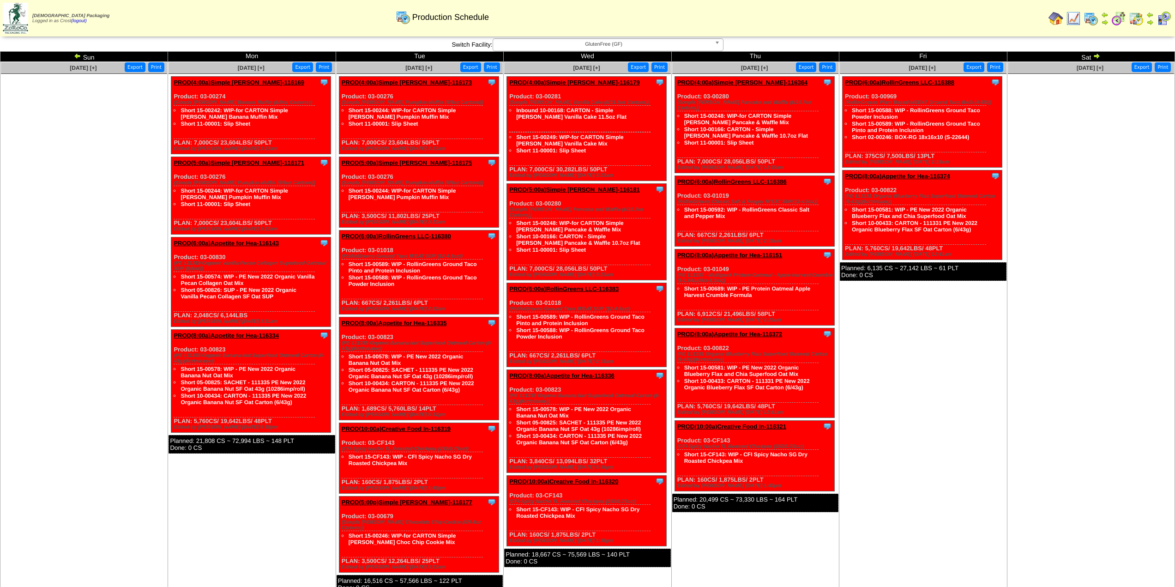
click at [1122, 16] on img at bounding box center [1118, 18] width 15 height 15
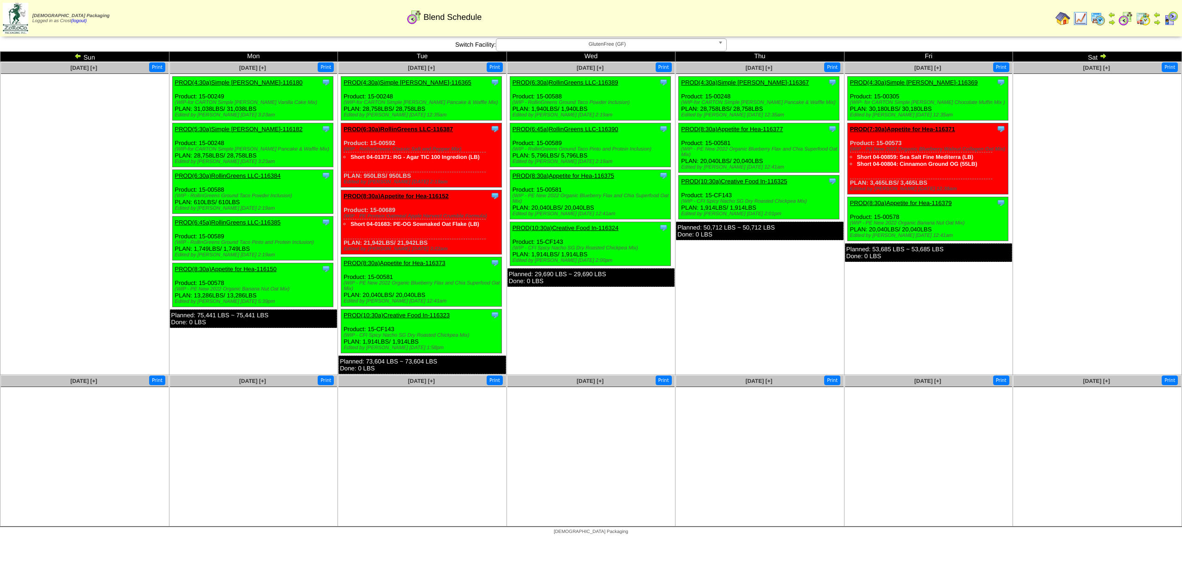
click at [78, 59] on img at bounding box center [77, 55] width 7 height 7
